Goal: Obtain resource: Download file/media

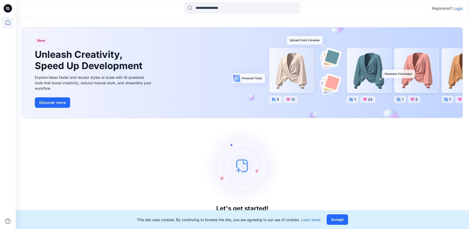
click at [460, 9] on p "Login" at bounding box center [457, 8] width 9 height 5
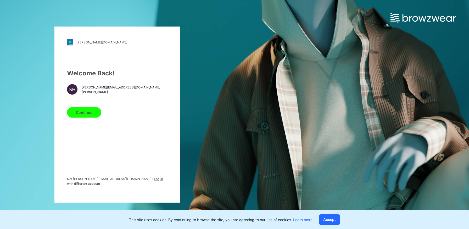
drag, startPoint x: 84, startPoint y: 110, endPoint x: 97, endPoint y: 114, distance: 13.8
click at [84, 110] on button "Continue" at bounding box center [84, 112] width 34 height 10
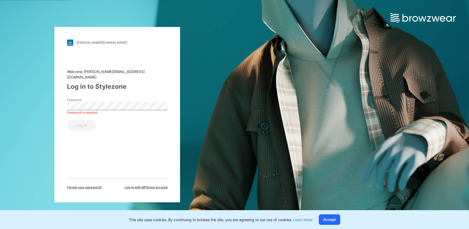
click at [90, 107] on div "Password Password is required" at bounding box center [117, 106] width 100 height 16
drag, startPoint x: 91, startPoint y: 124, endPoint x: 263, endPoint y: 161, distance: 176.0
click at [91, 124] on button "Log in" at bounding box center [81, 125] width 29 height 10
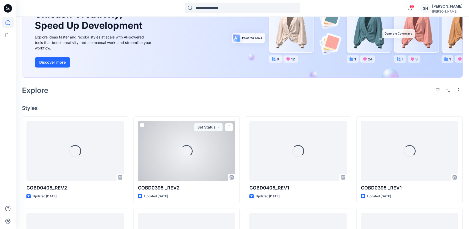
scroll to position [120, 0]
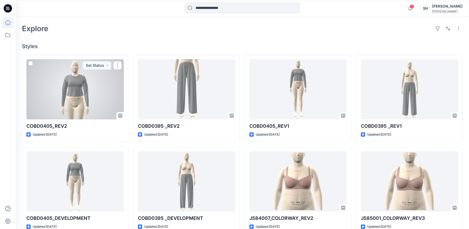
click at [79, 94] on div at bounding box center [74, 89] width 97 height 60
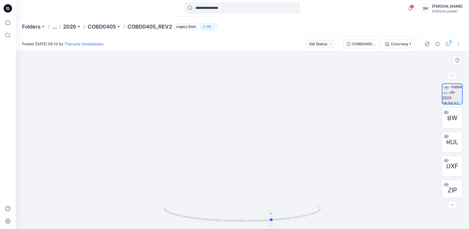
drag, startPoint x: 244, startPoint y: 219, endPoint x: 274, endPoint y: 220, distance: 30.1
click at [274, 220] on icon at bounding box center [243, 213] width 158 height 20
drag, startPoint x: 266, startPoint y: 220, endPoint x: 255, endPoint y: 226, distance: 13.1
click at [255, 223] on icon at bounding box center [243, 213] width 158 height 20
drag, startPoint x: 257, startPoint y: 221, endPoint x: 266, endPoint y: 225, distance: 10.9
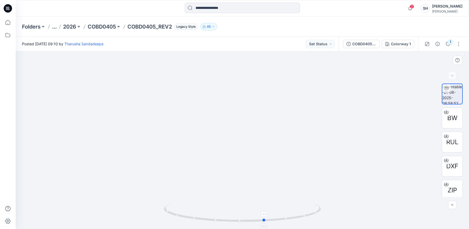
click at [266, 223] on icon at bounding box center [243, 213] width 158 height 20
drag, startPoint x: 241, startPoint y: 220, endPoint x: 249, endPoint y: 224, distance: 8.9
click at [249, 224] on div at bounding box center [242, 216] width 157 height 26
drag, startPoint x: 222, startPoint y: 216, endPoint x: 221, endPoint y: 158, distance: 57.5
click at [236, 219] on icon at bounding box center [243, 213] width 158 height 20
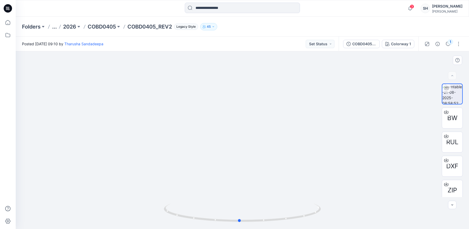
drag, startPoint x: 288, startPoint y: 213, endPoint x: 251, endPoint y: 132, distance: 88.8
click at [239, 217] on foreignobject at bounding box center [239, 214] width 6 height 6
drag, startPoint x: 291, startPoint y: 161, endPoint x: 278, endPoint y: 162, distance: 13.4
click at [278, 162] on img at bounding box center [242, 125] width 136 height 207
drag, startPoint x: 264, startPoint y: 77, endPoint x: 291, endPoint y: 121, distance: 52.0
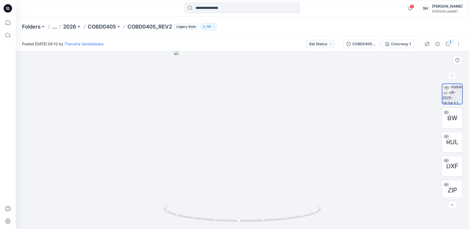
click at [256, 116] on img at bounding box center [242, 140] width 136 height 178
drag, startPoint x: 237, startPoint y: 220, endPoint x: 240, endPoint y: 225, distance: 6.0
click at [240, 223] on icon at bounding box center [243, 213] width 158 height 20
drag, startPoint x: 248, startPoint y: 129, endPoint x: 263, endPoint y: 119, distance: 18.1
click at [246, 88] on img at bounding box center [242, 122] width 136 height 213
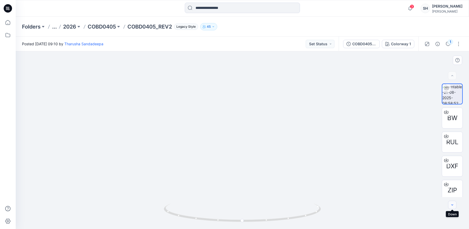
click at [452, 203] on icon "button" at bounding box center [452, 205] width 4 height 4
click at [452, 206] on div at bounding box center [452, 205] width 8 height 8
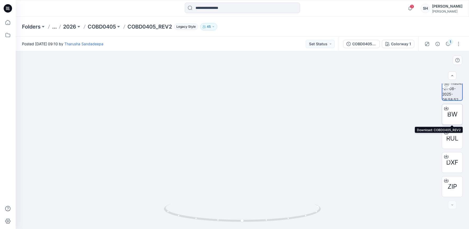
click at [450, 114] on span "BW" at bounding box center [452, 114] width 10 height 9
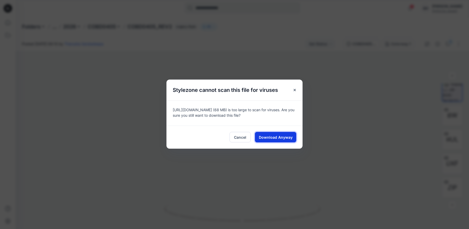
click at [275, 136] on span "Download Anyway" at bounding box center [276, 136] width 34 height 5
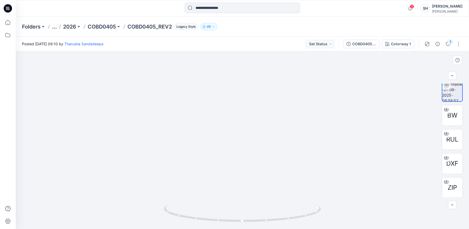
drag, startPoint x: 380, startPoint y: 162, endPoint x: 383, endPoint y: 162, distance: 3.7
click at [380, 162] on div at bounding box center [242, 140] width 453 height 178
drag, startPoint x: 255, startPoint y: 177, endPoint x: 247, endPoint y: 134, distance: 43.5
click at [250, 134] on img at bounding box center [242, 128] width 117 height 201
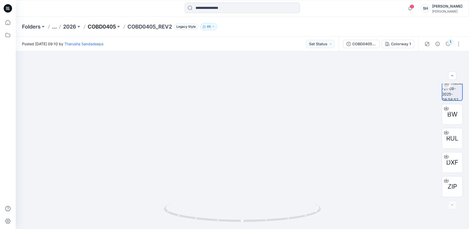
click at [104, 26] on p "COBD0405" at bounding box center [102, 26] width 28 height 7
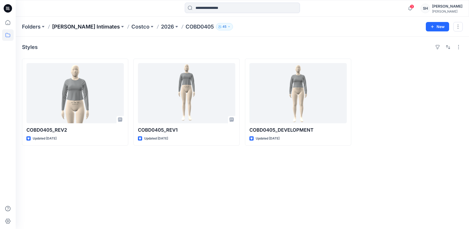
click at [76, 24] on p "[PERSON_NAME] Intimates" at bounding box center [86, 26] width 68 height 7
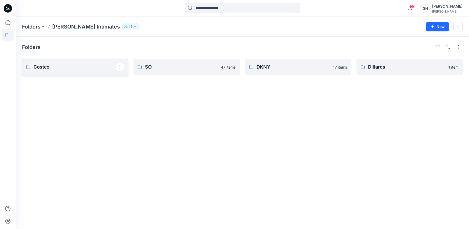
click at [89, 65] on p "Costco" at bounding box center [74, 66] width 82 height 7
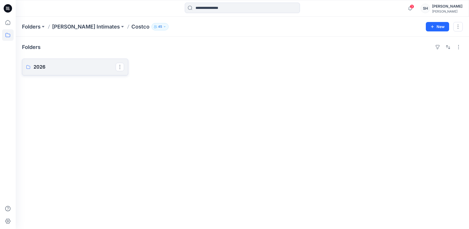
click at [35, 69] on p "2026" at bounding box center [74, 66] width 82 height 7
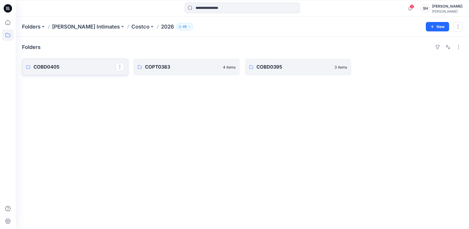
click at [67, 68] on p "COBD0405" at bounding box center [74, 66] width 82 height 7
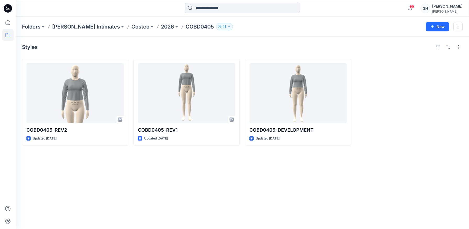
click at [8, 8] on icon at bounding box center [9, 8] width 2 height 0
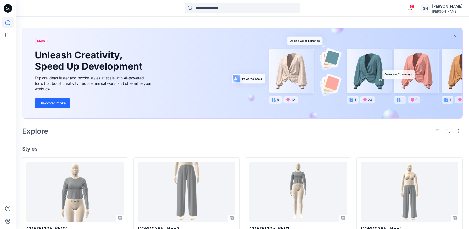
scroll to position [92, 0]
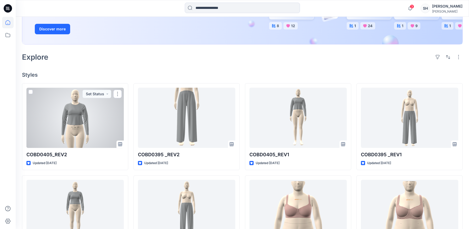
click at [84, 119] on div at bounding box center [74, 118] width 97 height 60
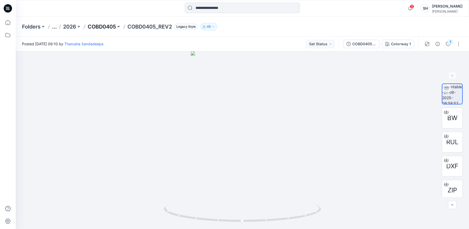
click at [97, 27] on p "COBD0405" at bounding box center [102, 26] width 28 height 7
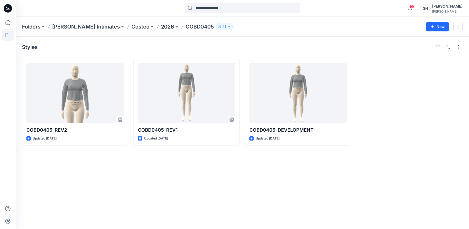
click at [161, 26] on p "2026" at bounding box center [167, 26] width 13 height 7
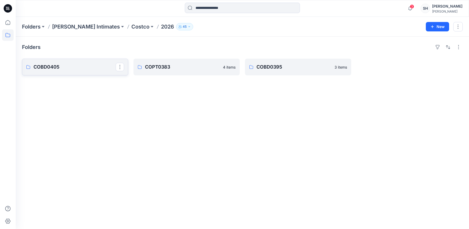
click at [67, 71] on link "COBD0405" at bounding box center [75, 67] width 106 height 17
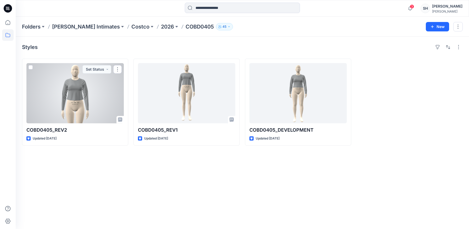
click at [84, 109] on div at bounding box center [74, 93] width 97 height 60
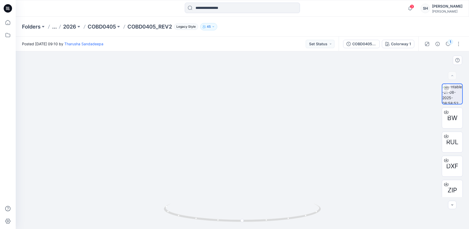
drag, startPoint x: 253, startPoint y: 197, endPoint x: 259, endPoint y: 147, distance: 49.6
click at [260, 147] on img at bounding box center [242, 112] width 136 height 234
